Goal: Communication & Community: Answer question/provide support

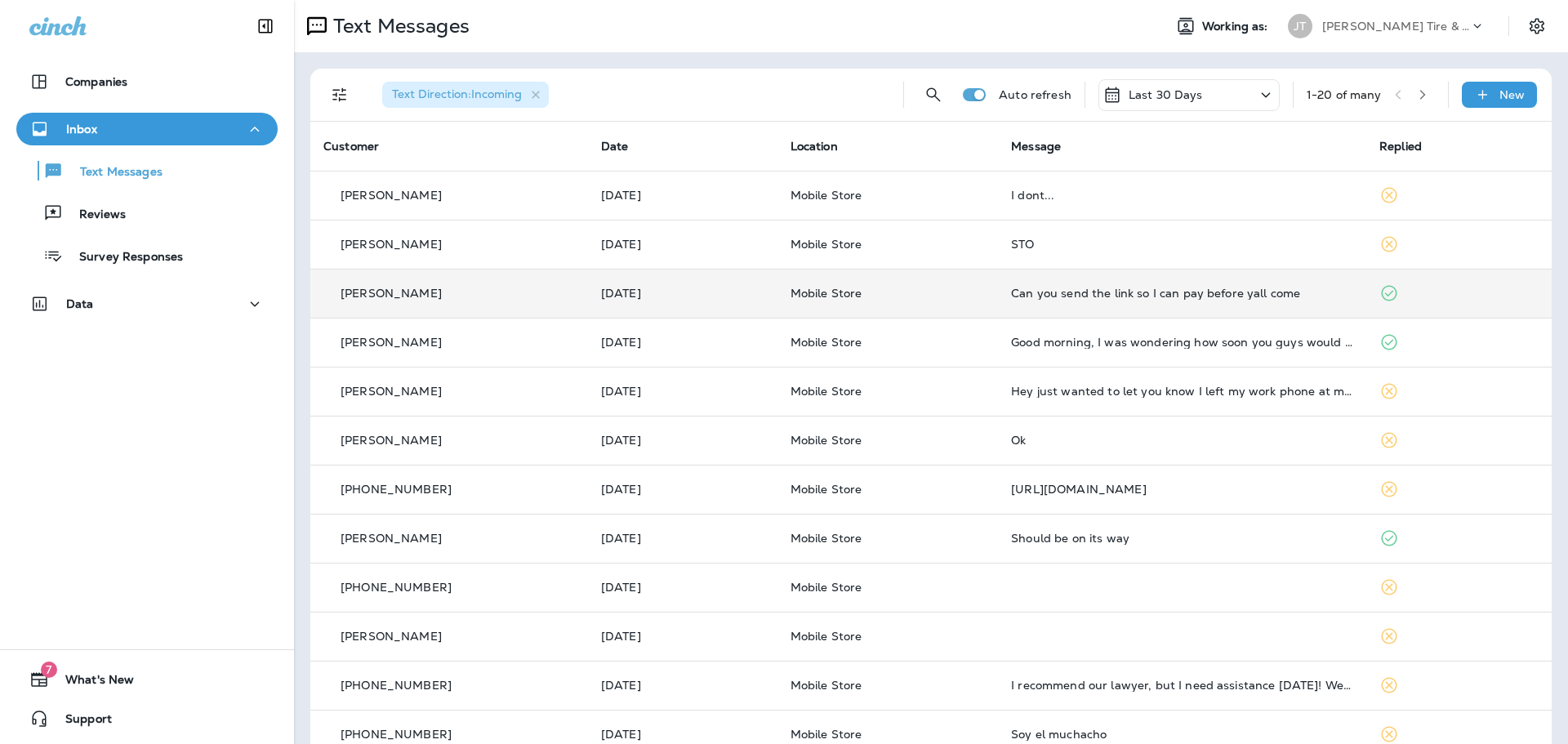
click at [1059, 287] on div "Can you send the link so I can pay before yall come" at bounding box center [1182, 293] width 342 height 13
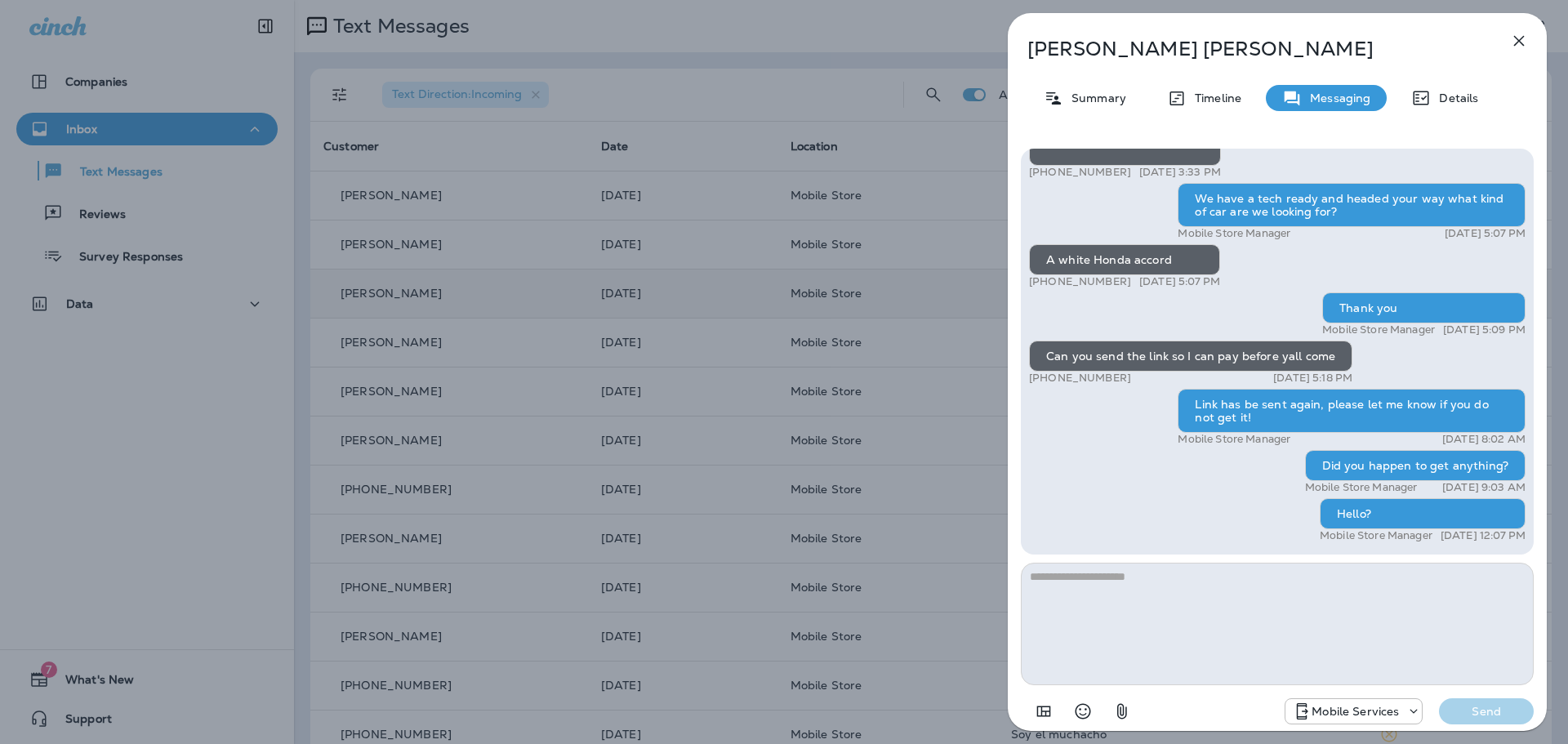
click at [1519, 33] on icon "button" at bounding box center [1519, 41] width 19 height 19
